Goal: Task Accomplishment & Management: Manage account settings

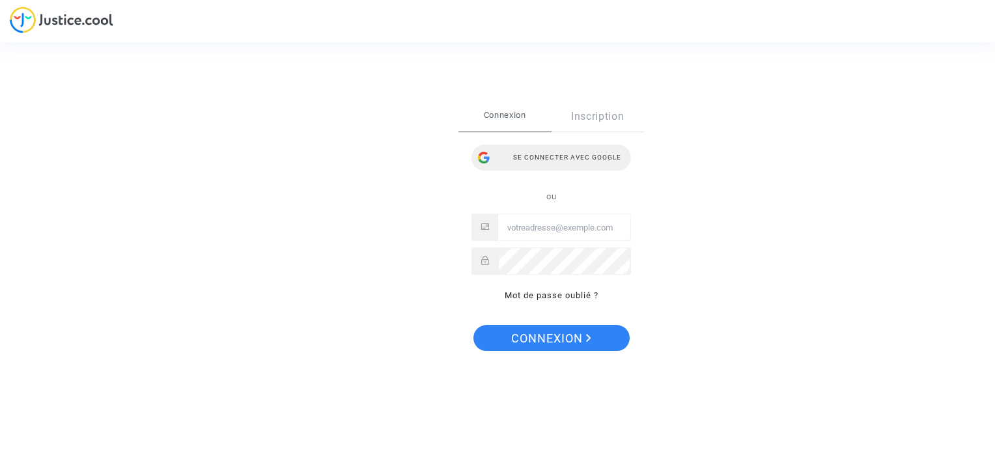
click at [551, 163] on div "Se connecter avec Google" at bounding box center [550, 158] width 159 height 26
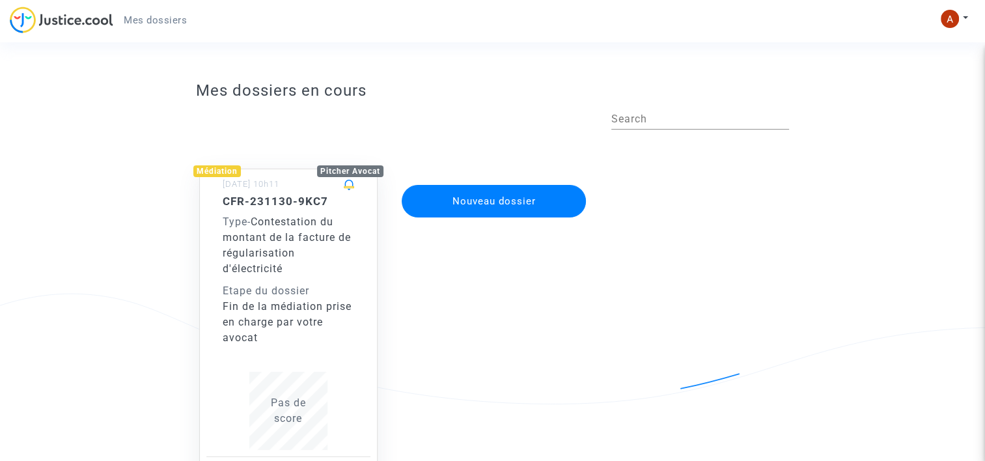
click at [263, 202] on h5 "CFR-231130-9KC7" at bounding box center [289, 201] width 132 height 13
